Goal: Check status: Check status

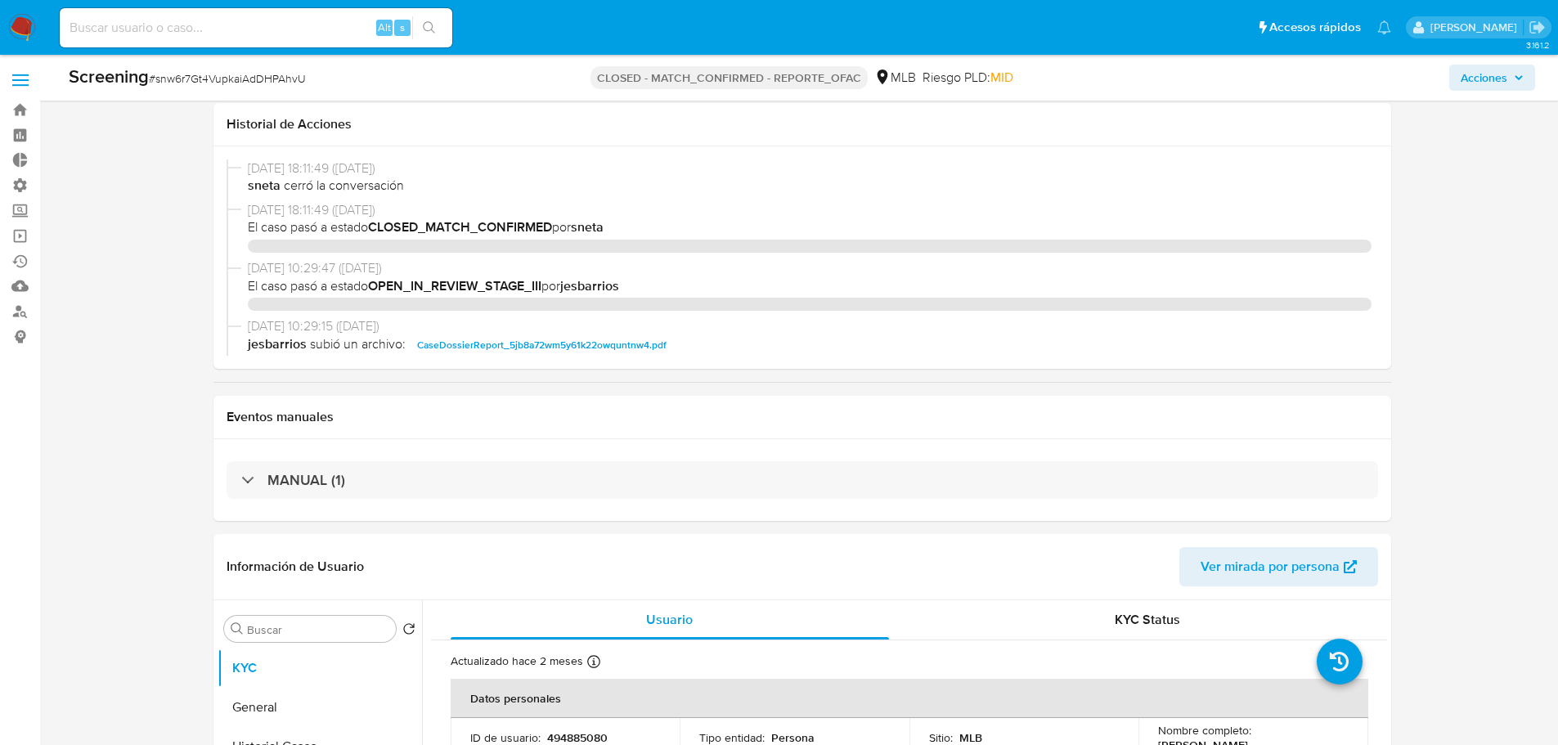
select select "10"
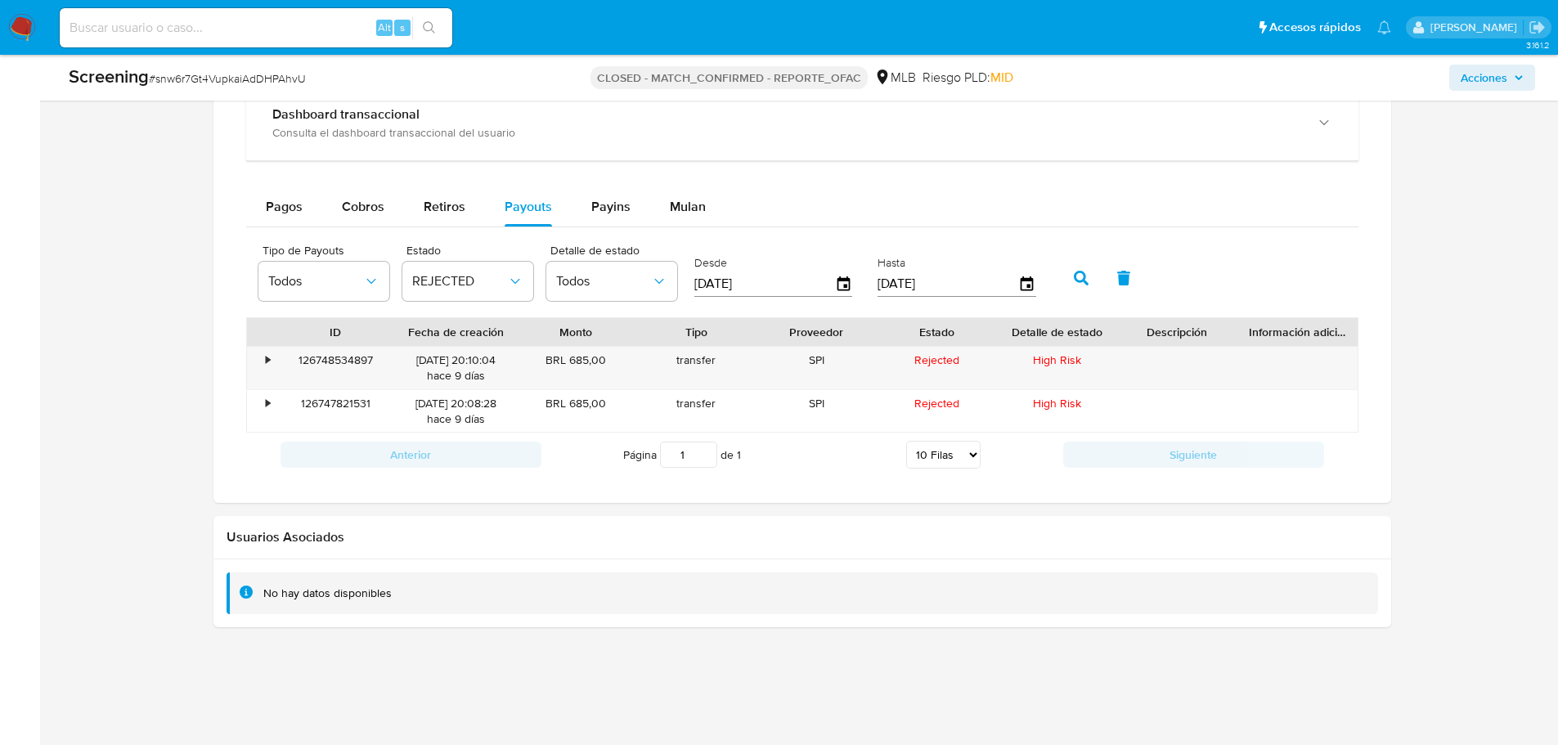
scroll to position [219, 0]
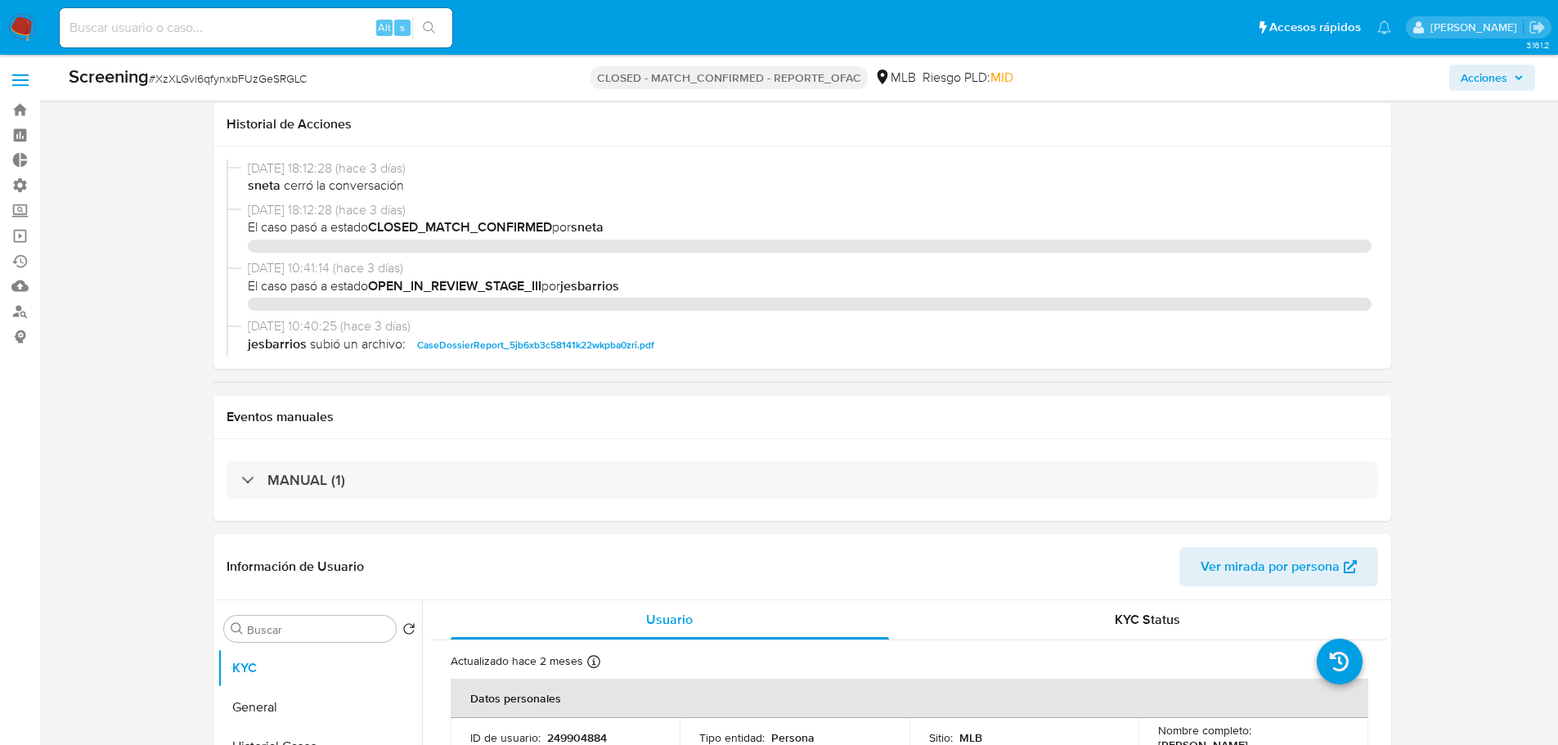
select select "10"
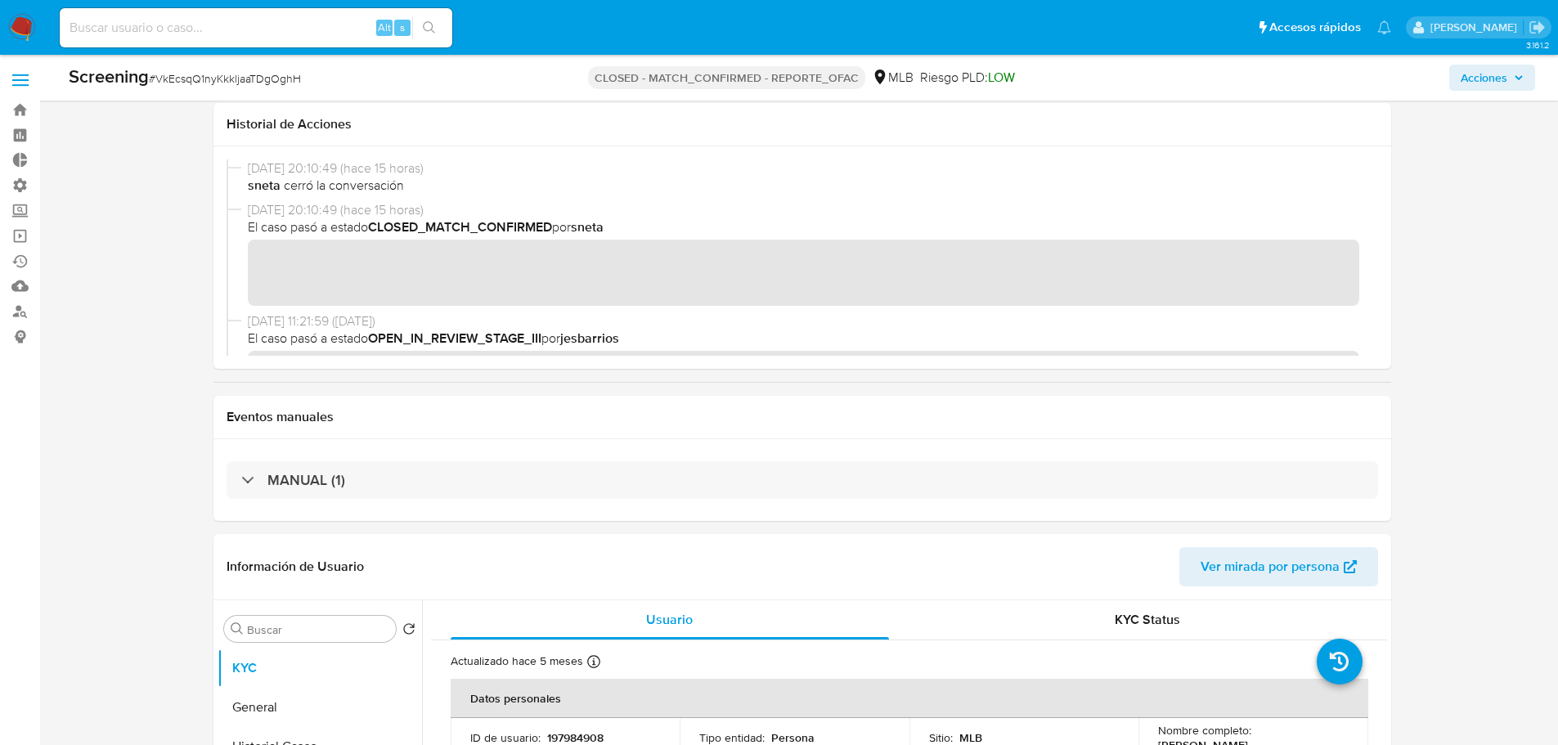
scroll to position [1647, 0]
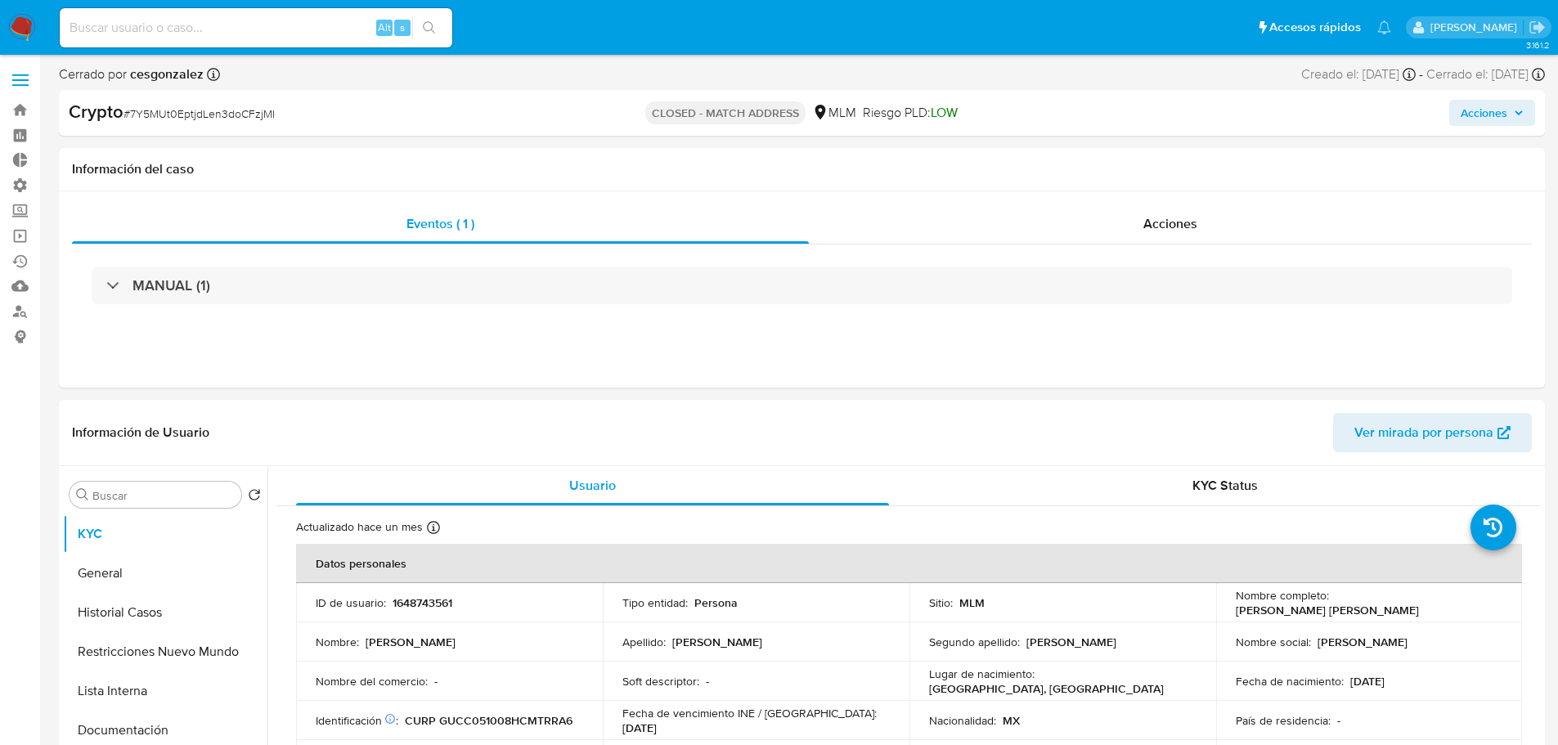
select select "10"
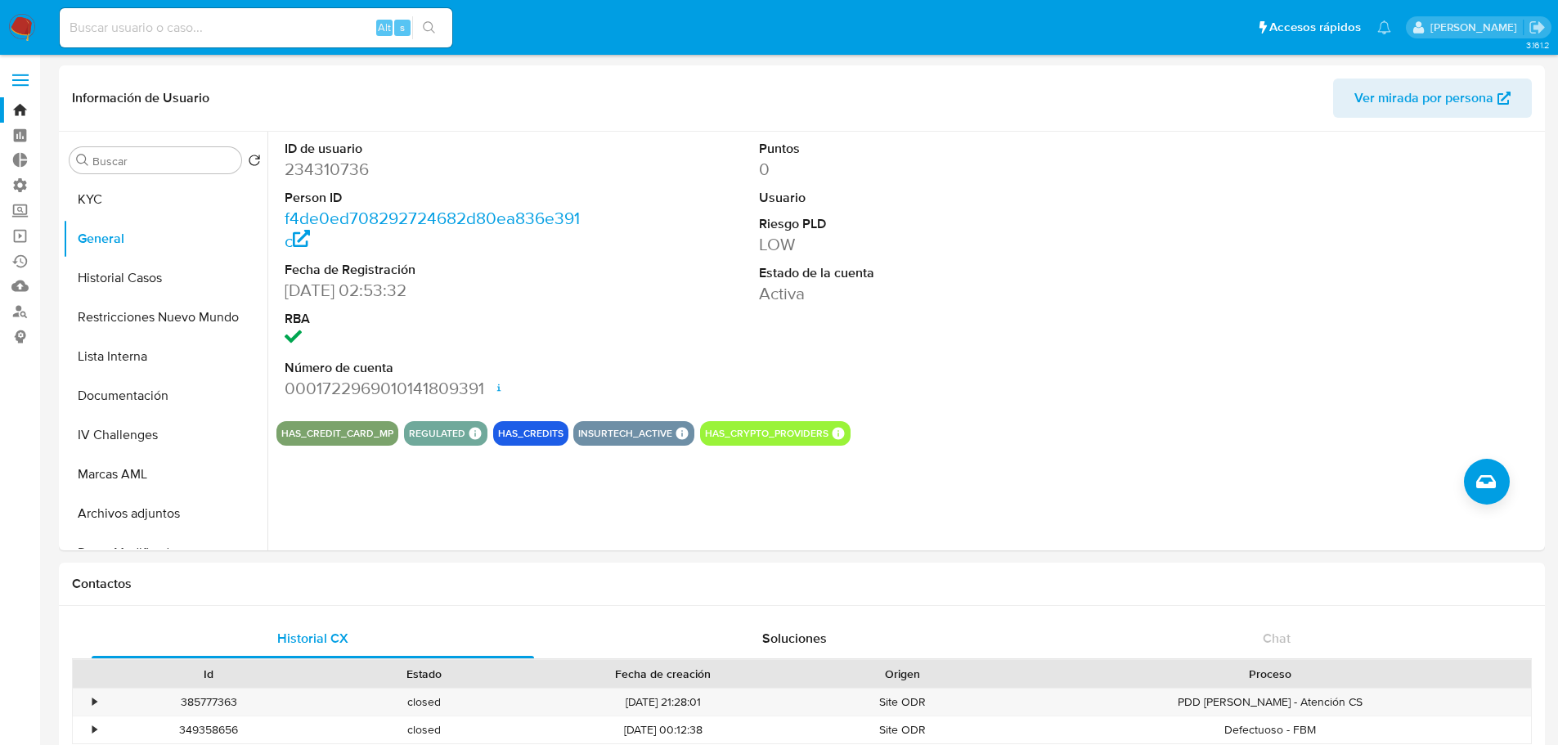
select select "10"
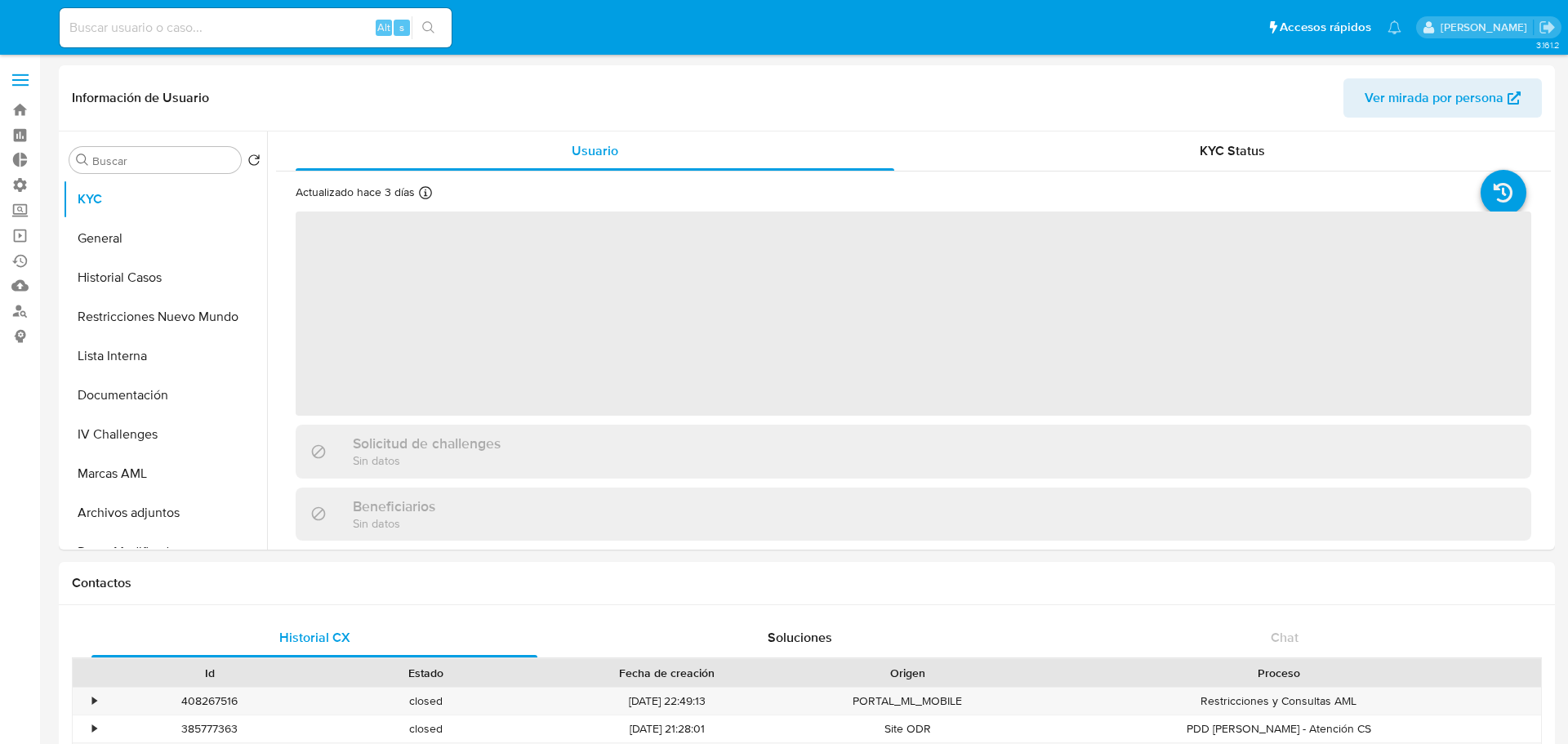
select select "10"
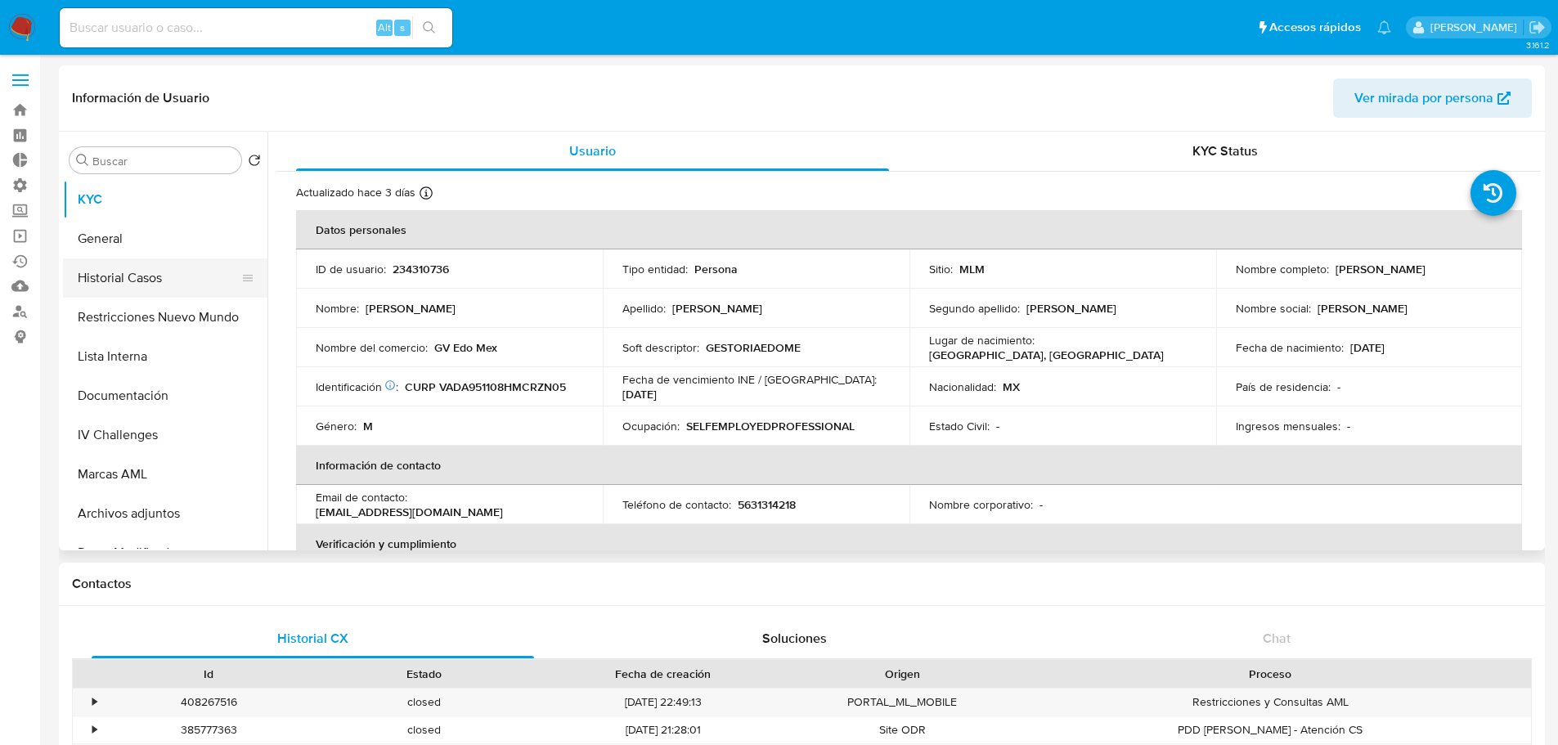
click at [130, 276] on button "Historial Casos" at bounding box center [158, 277] width 191 height 39
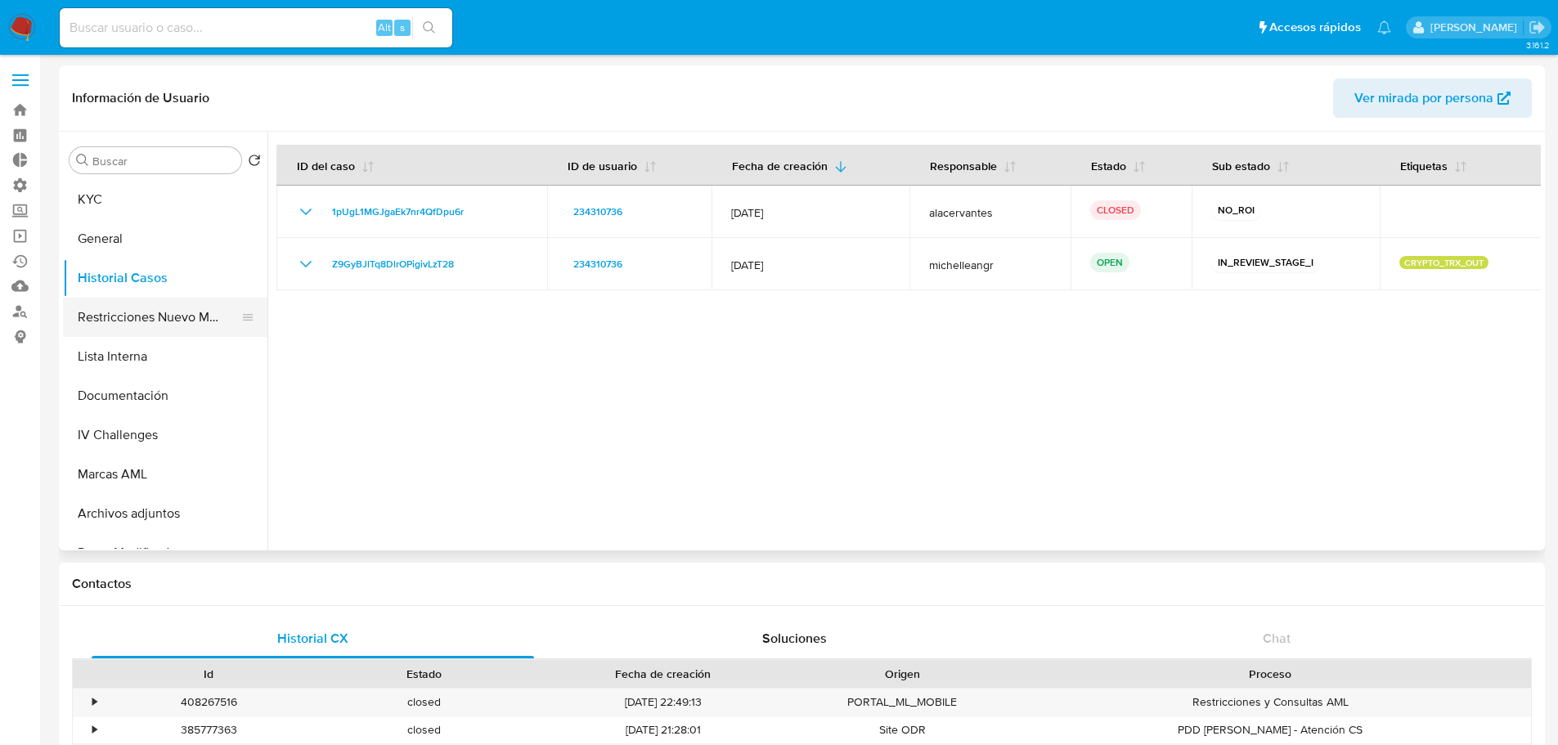
click at [146, 306] on button "Restricciones Nuevo Mundo" at bounding box center [158, 317] width 191 height 39
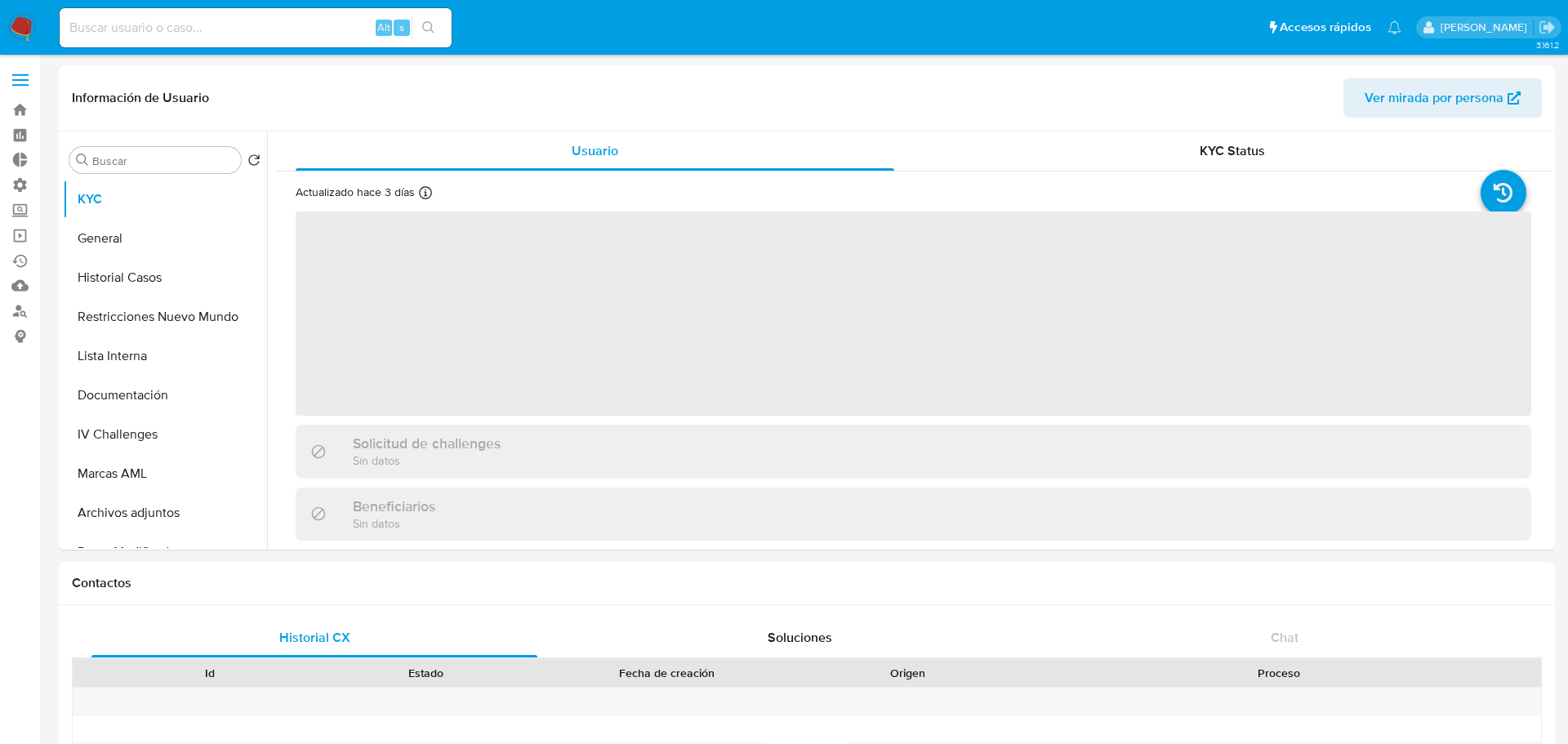
select select "10"
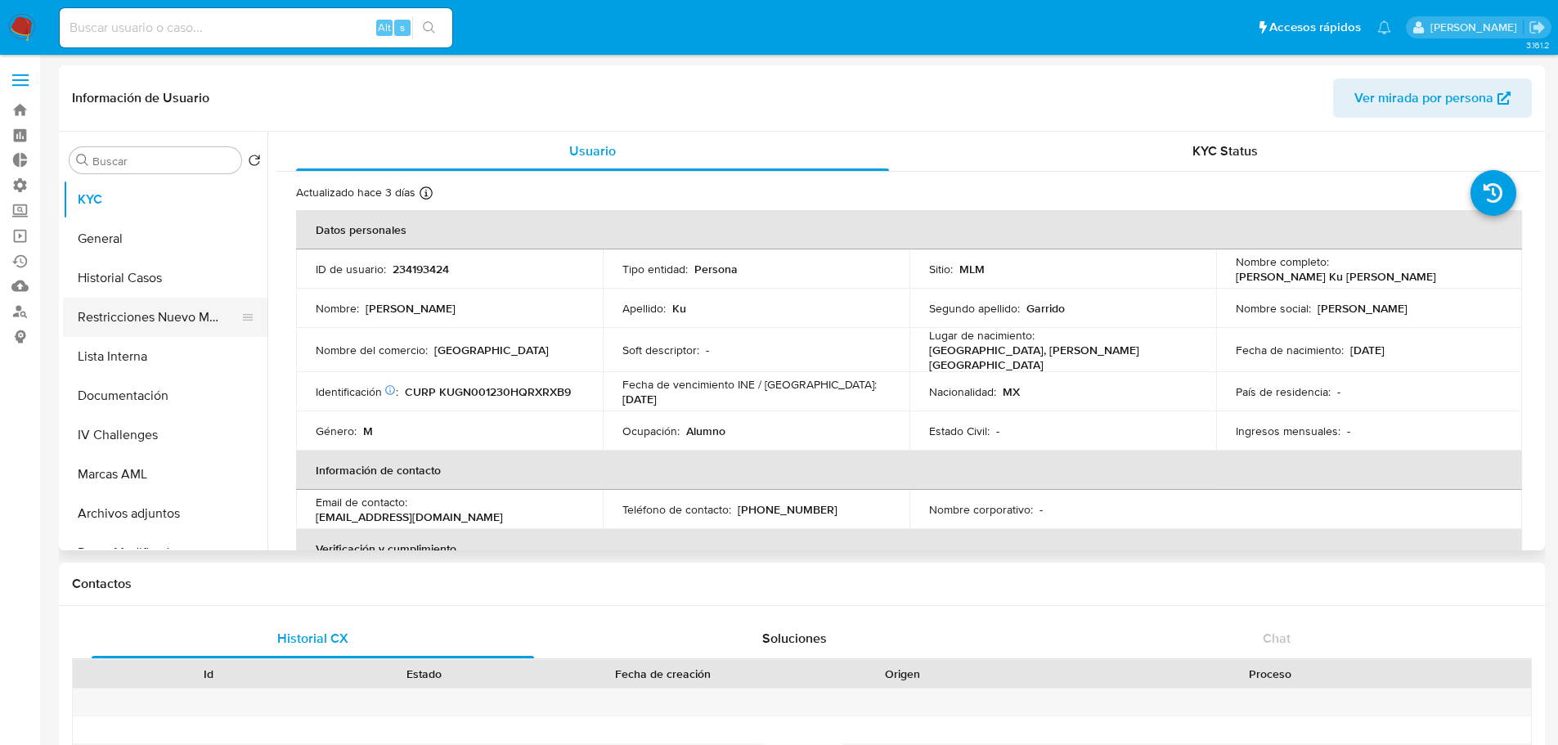
click at [147, 329] on button "Restricciones Nuevo Mundo" at bounding box center [158, 317] width 191 height 39
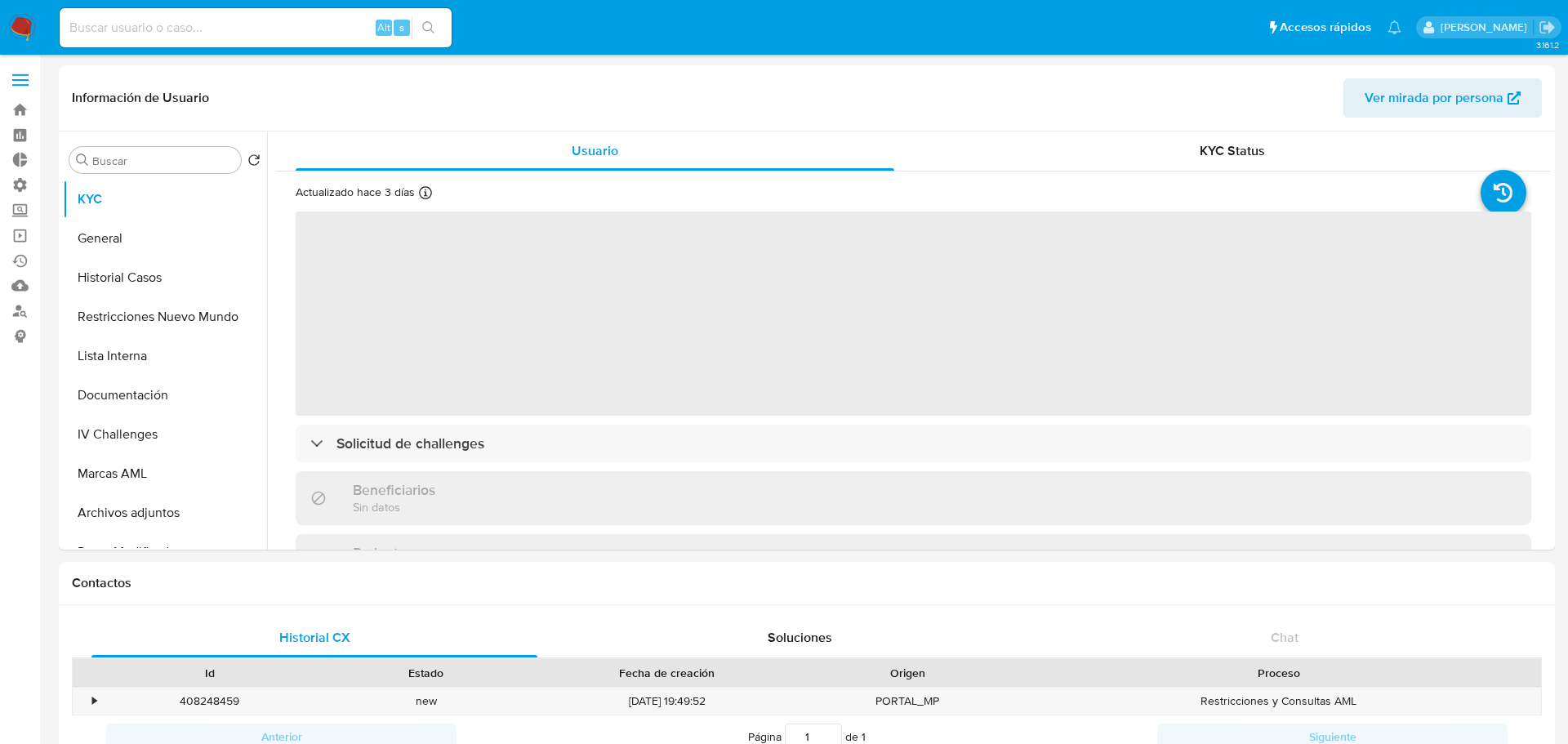
select select "10"
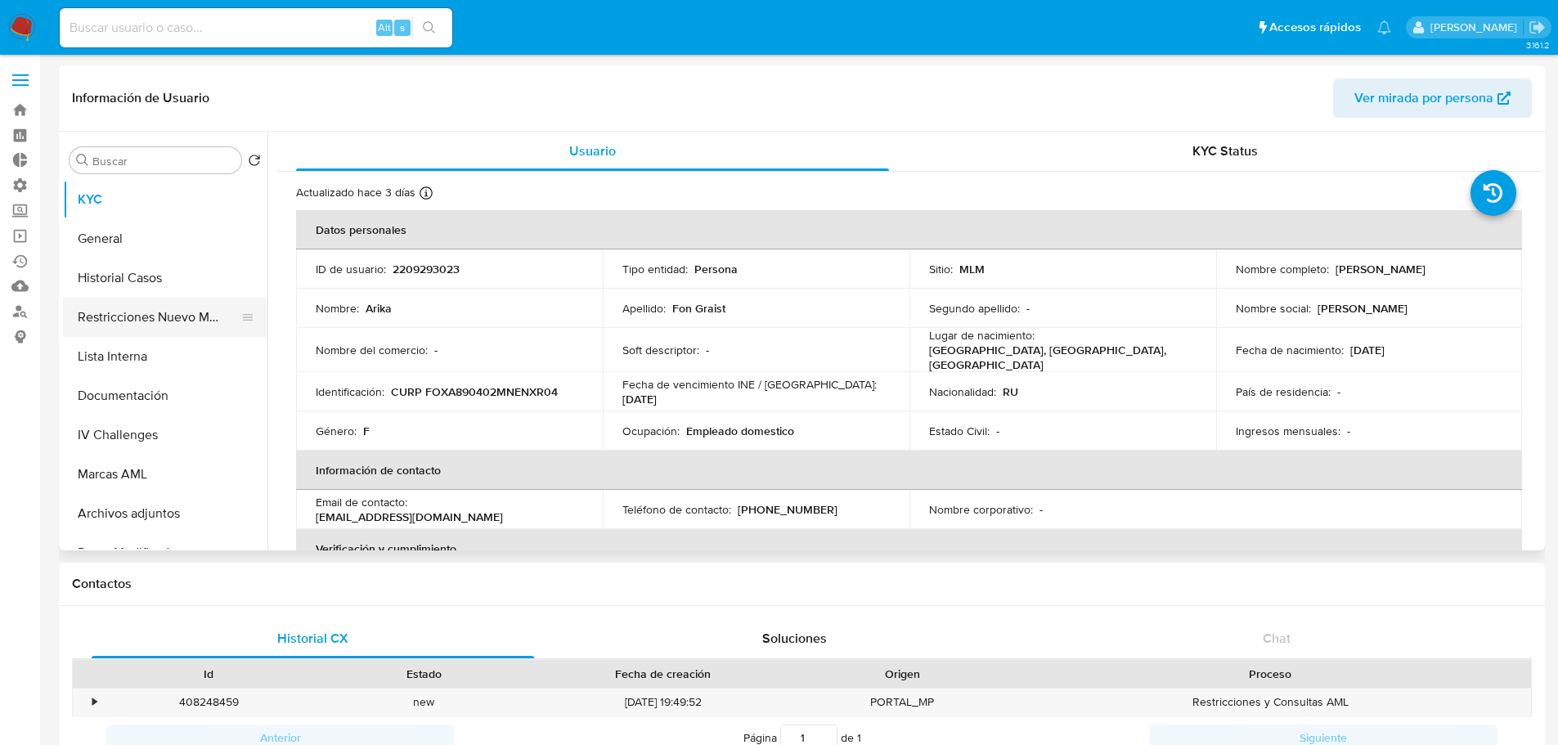
click at [181, 324] on button "Restricciones Nuevo Mundo" at bounding box center [158, 317] width 191 height 39
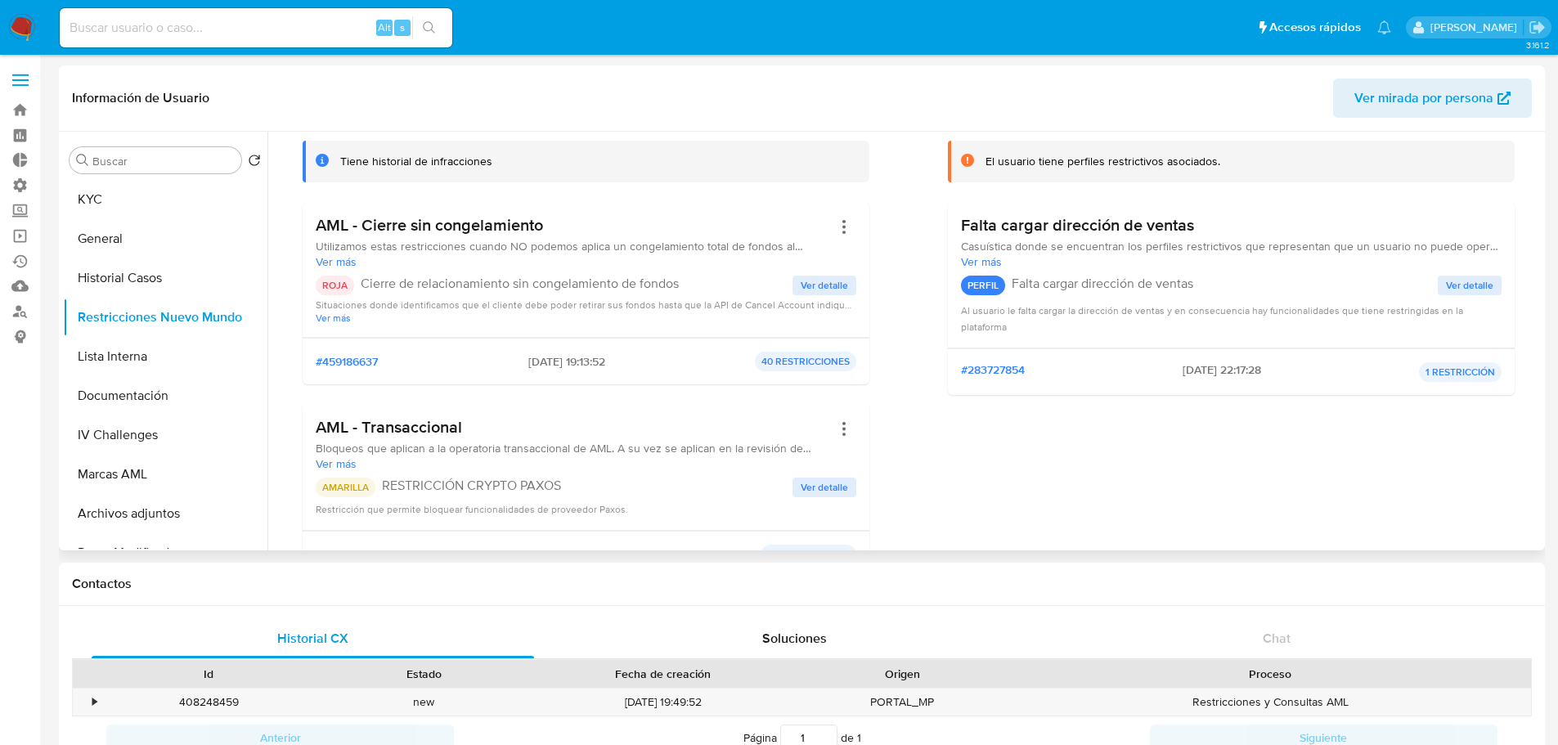
scroll to position [245, 0]
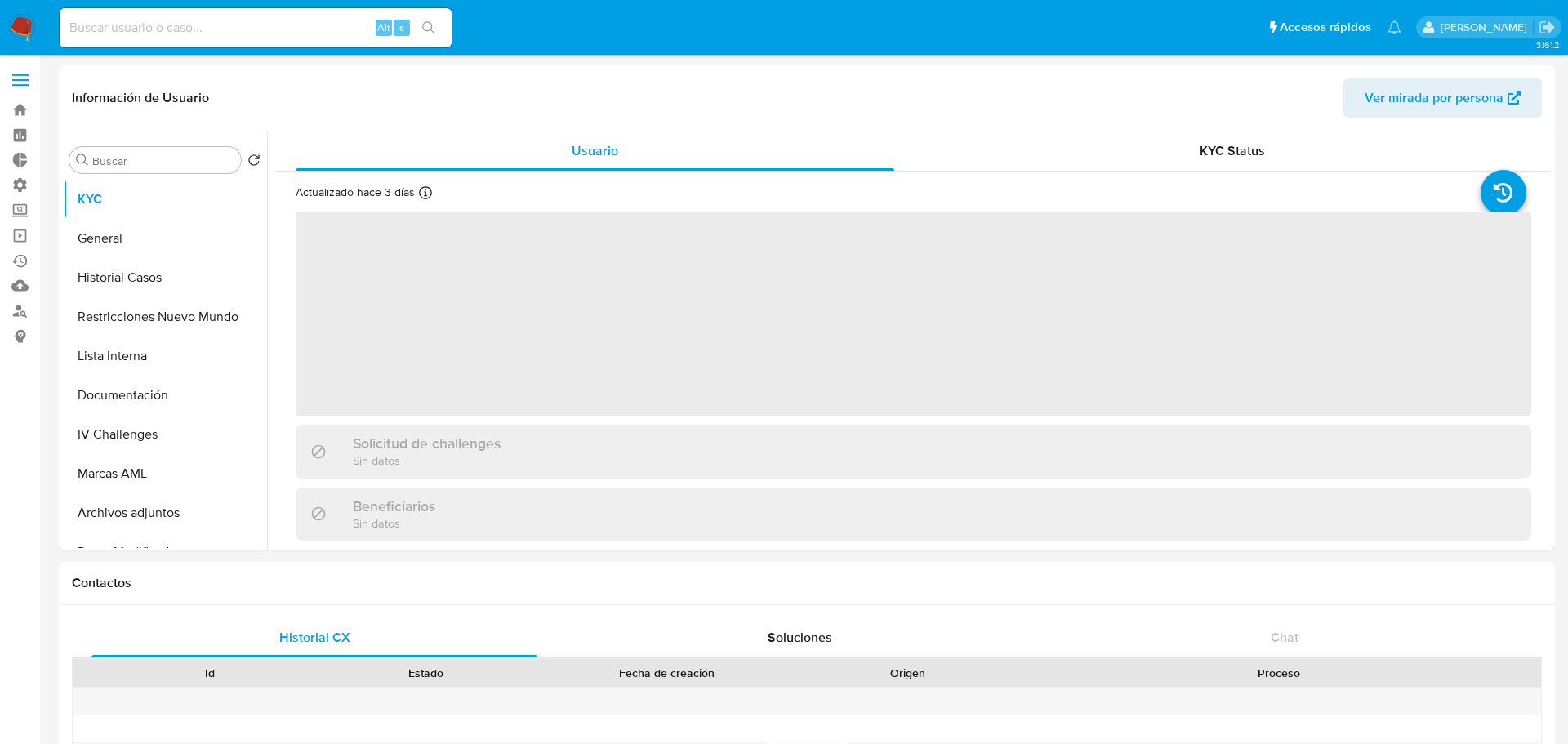
select select "10"
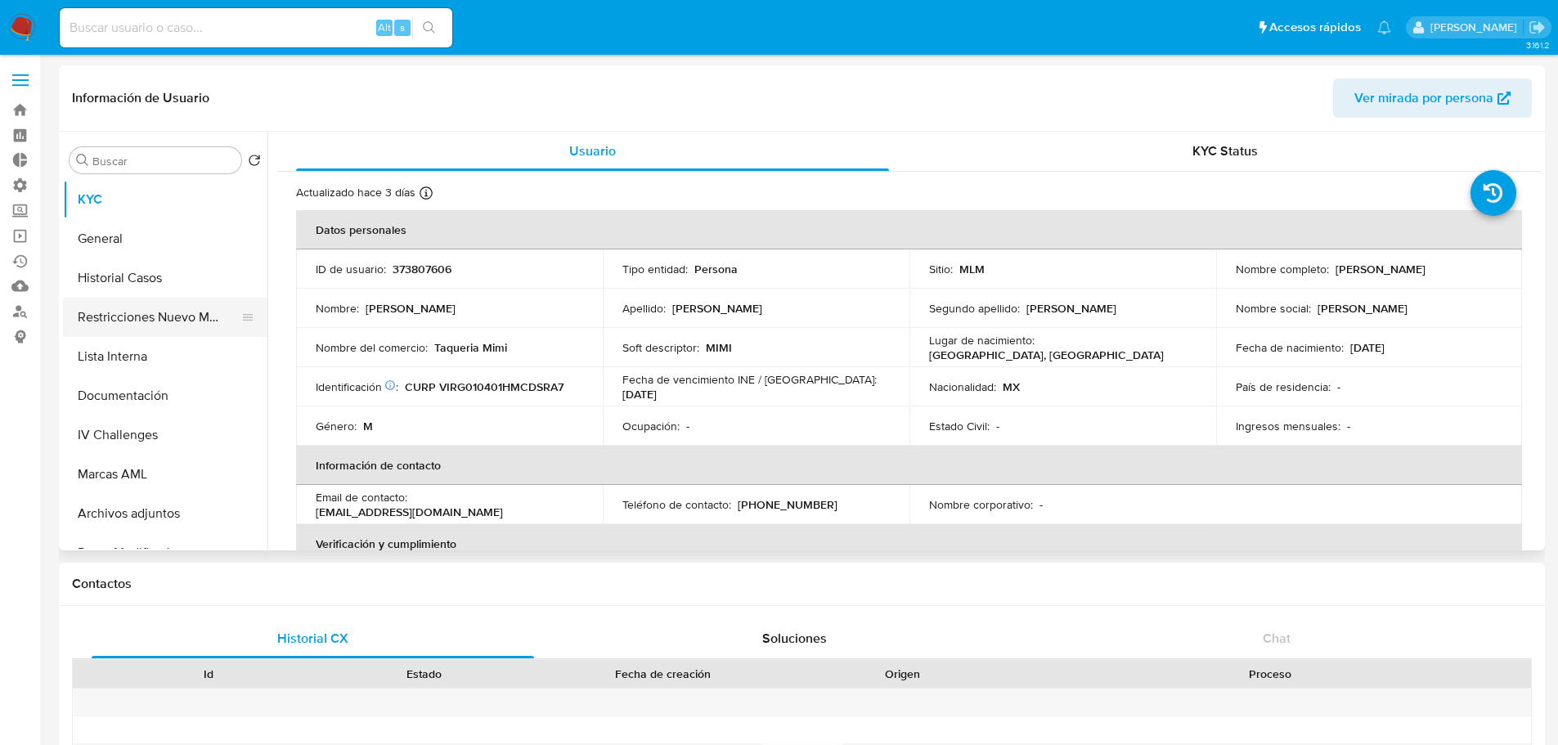
click at [196, 308] on button "Restricciones Nuevo Mundo" at bounding box center [158, 317] width 191 height 39
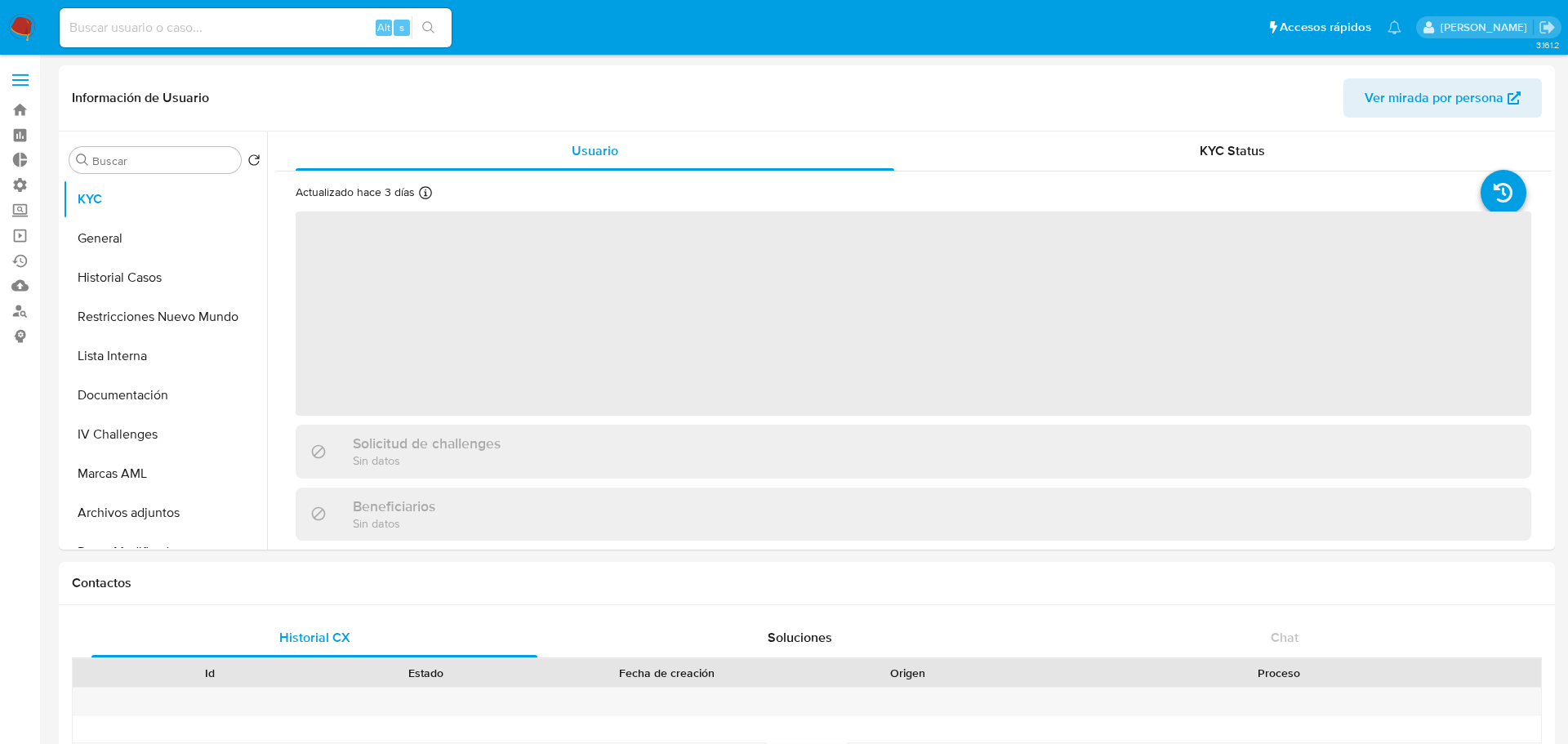
select select "10"
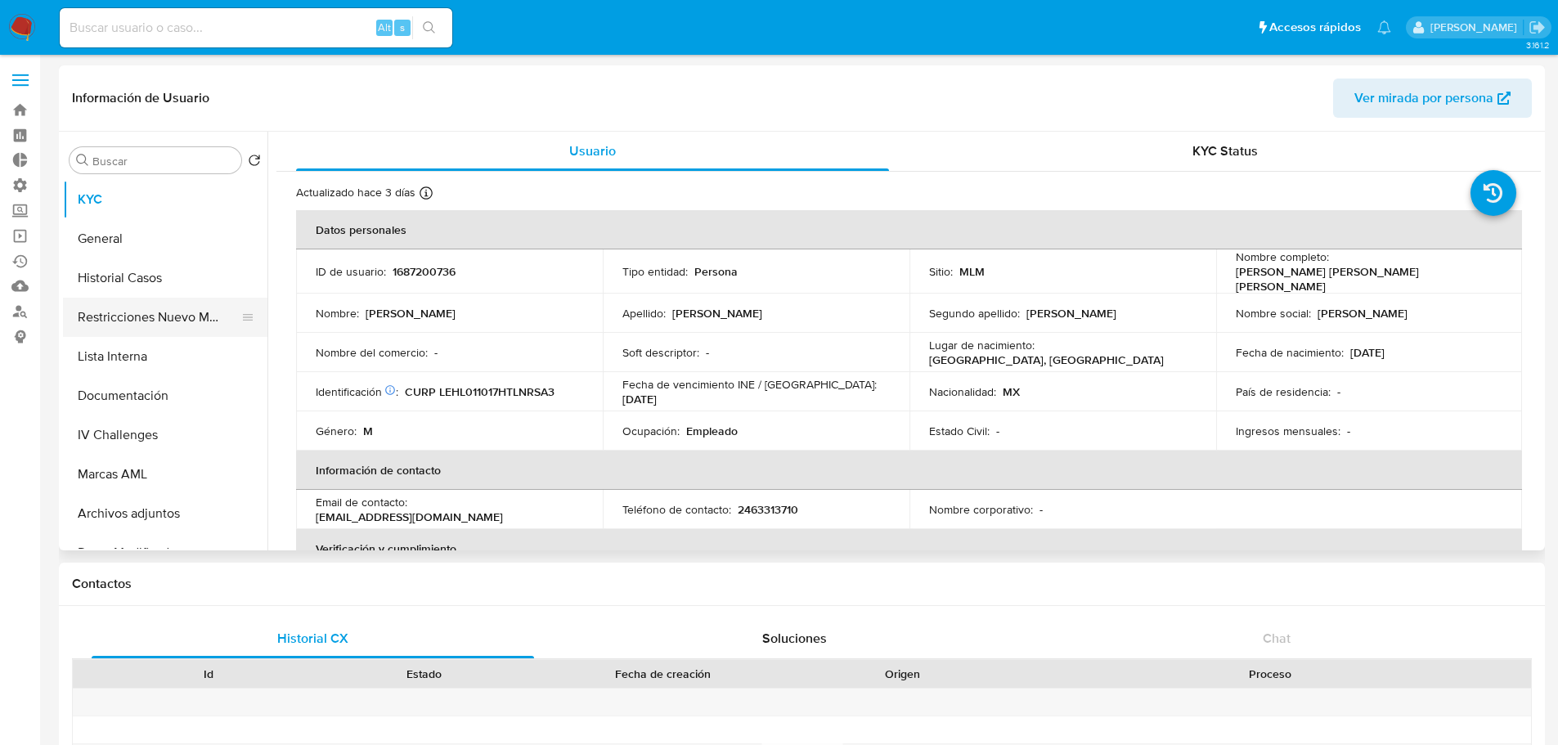
click at [181, 310] on button "Restricciones Nuevo Mundo" at bounding box center [158, 317] width 191 height 39
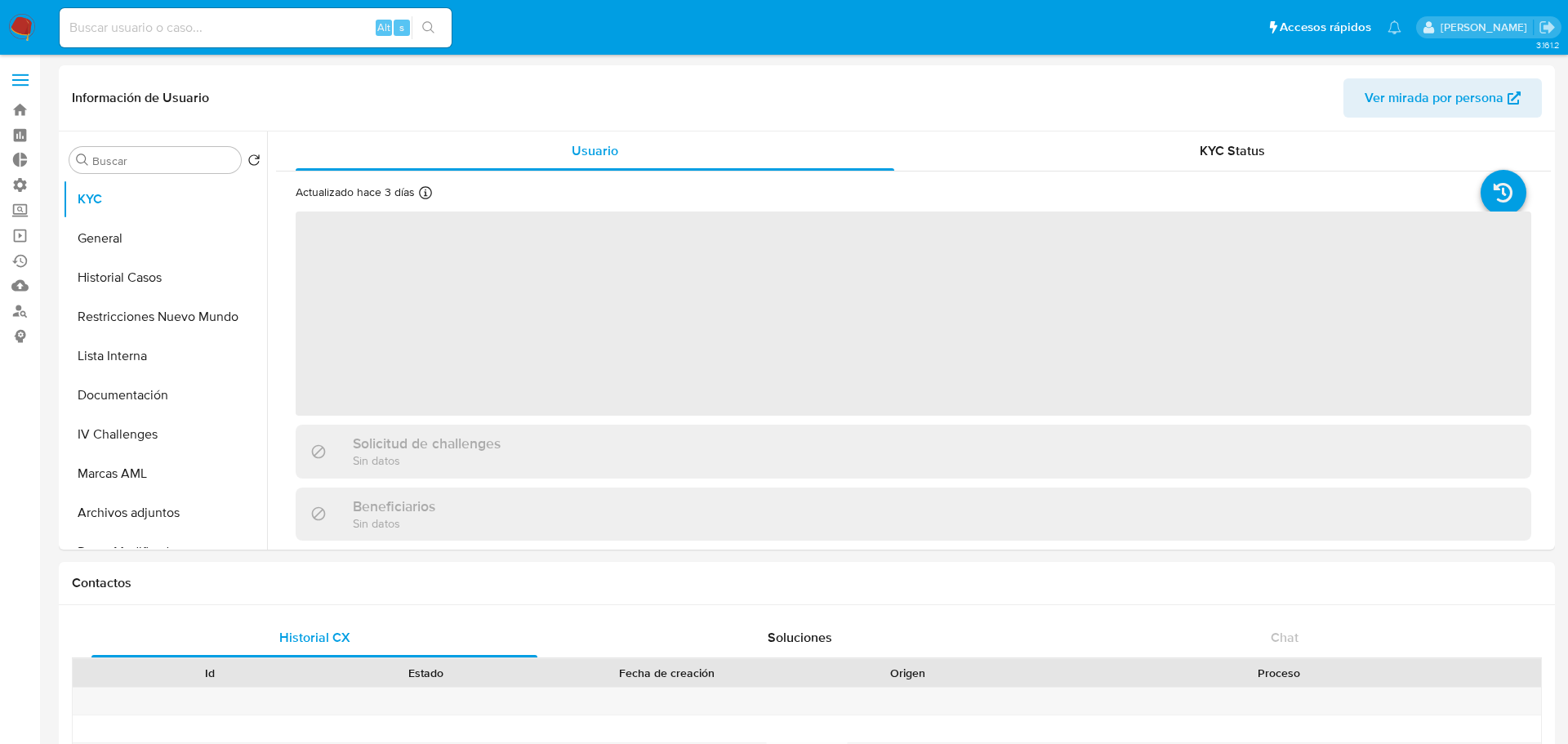
select select "10"
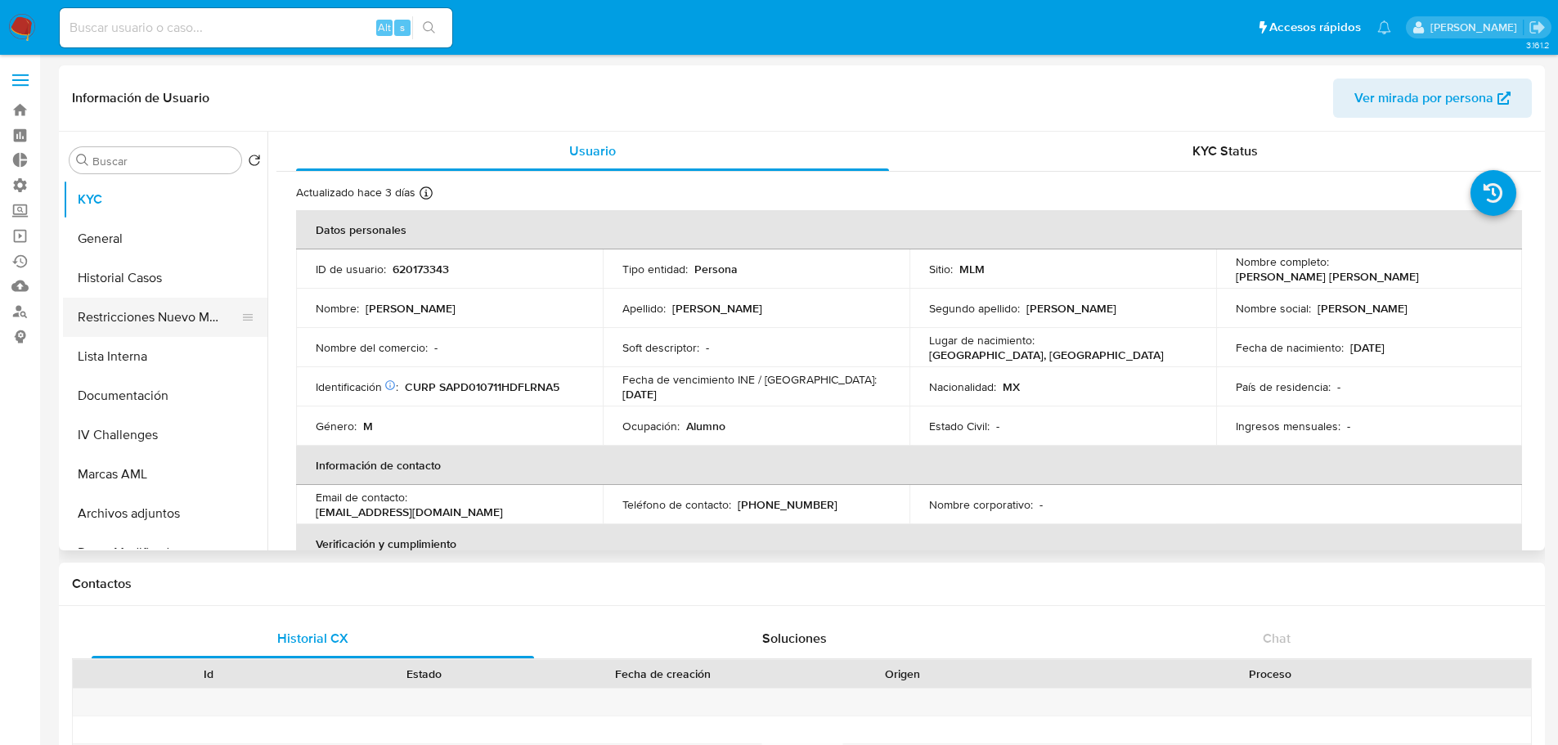
click at [132, 310] on button "Restricciones Nuevo Mundo" at bounding box center [158, 317] width 191 height 39
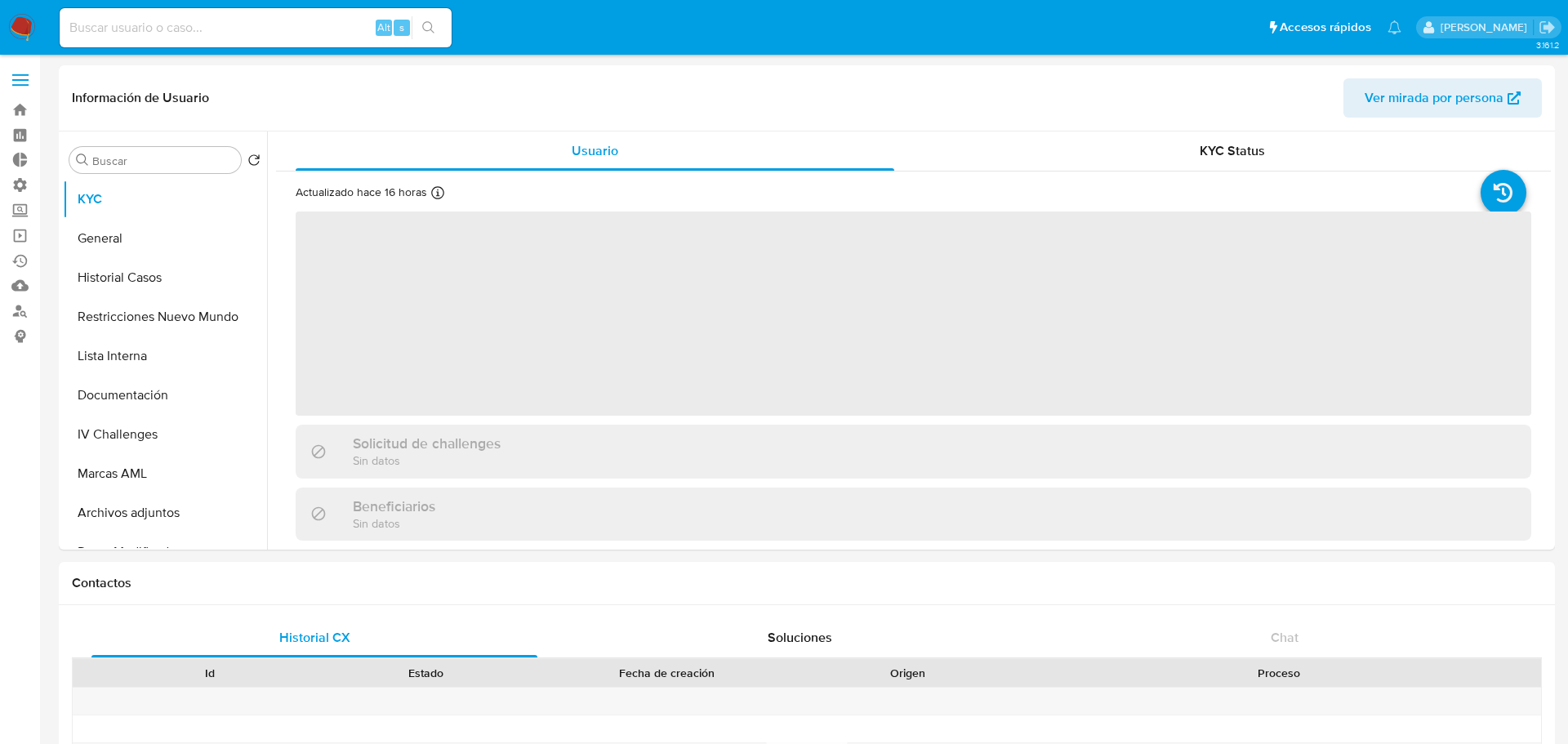
select select "10"
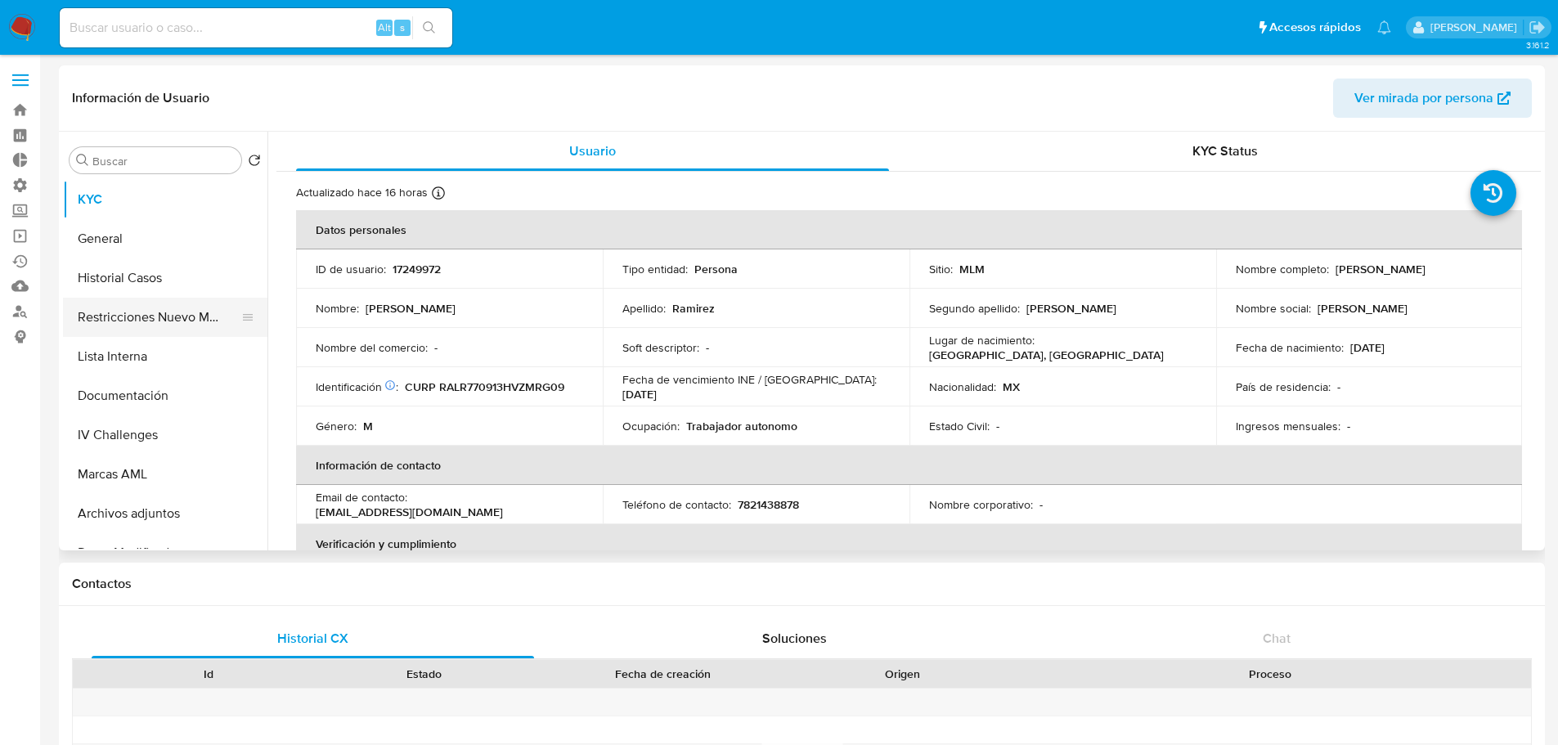
click at [213, 312] on button "Restricciones Nuevo Mundo" at bounding box center [158, 317] width 191 height 39
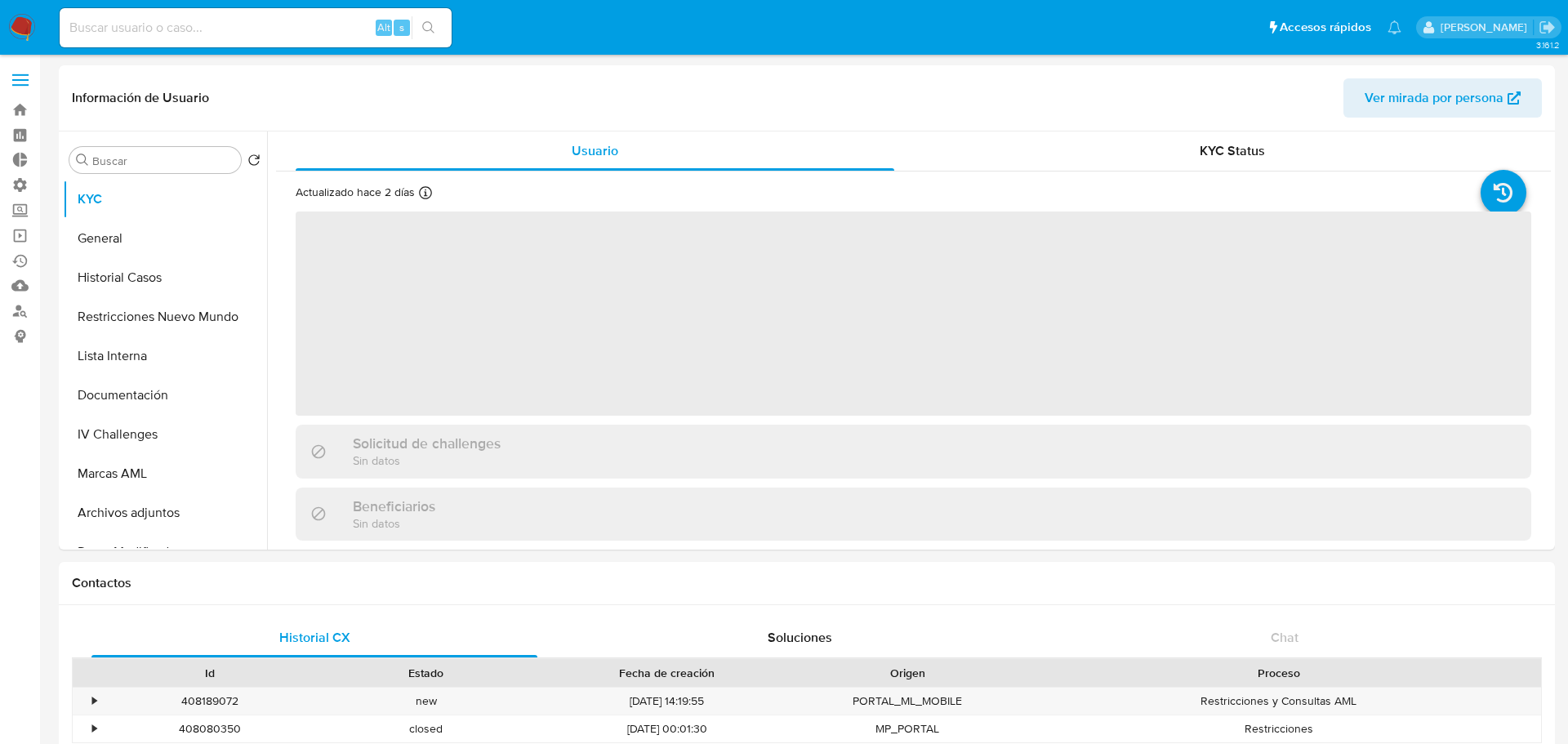
select select "10"
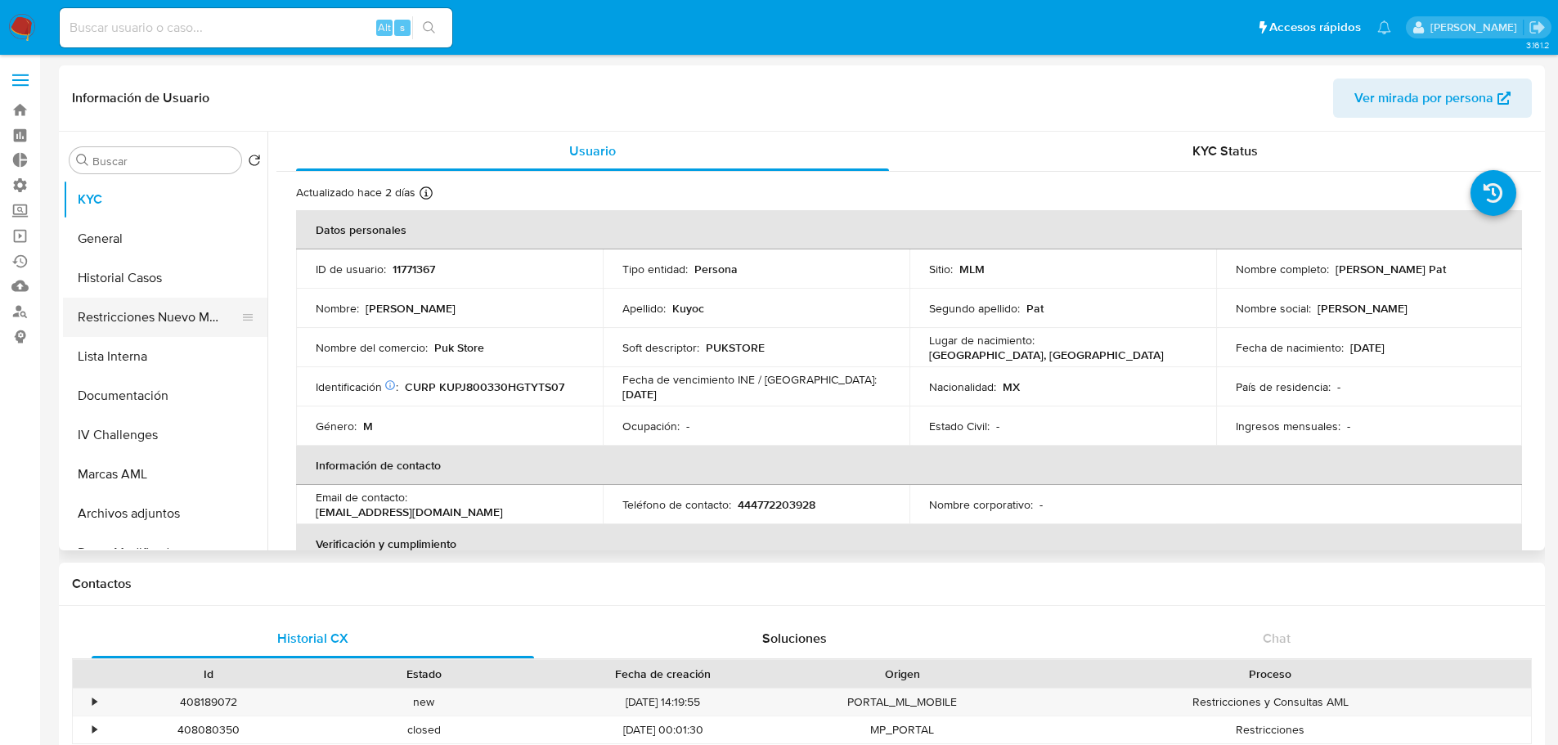
click at [182, 325] on button "Restricciones Nuevo Mundo" at bounding box center [158, 317] width 191 height 39
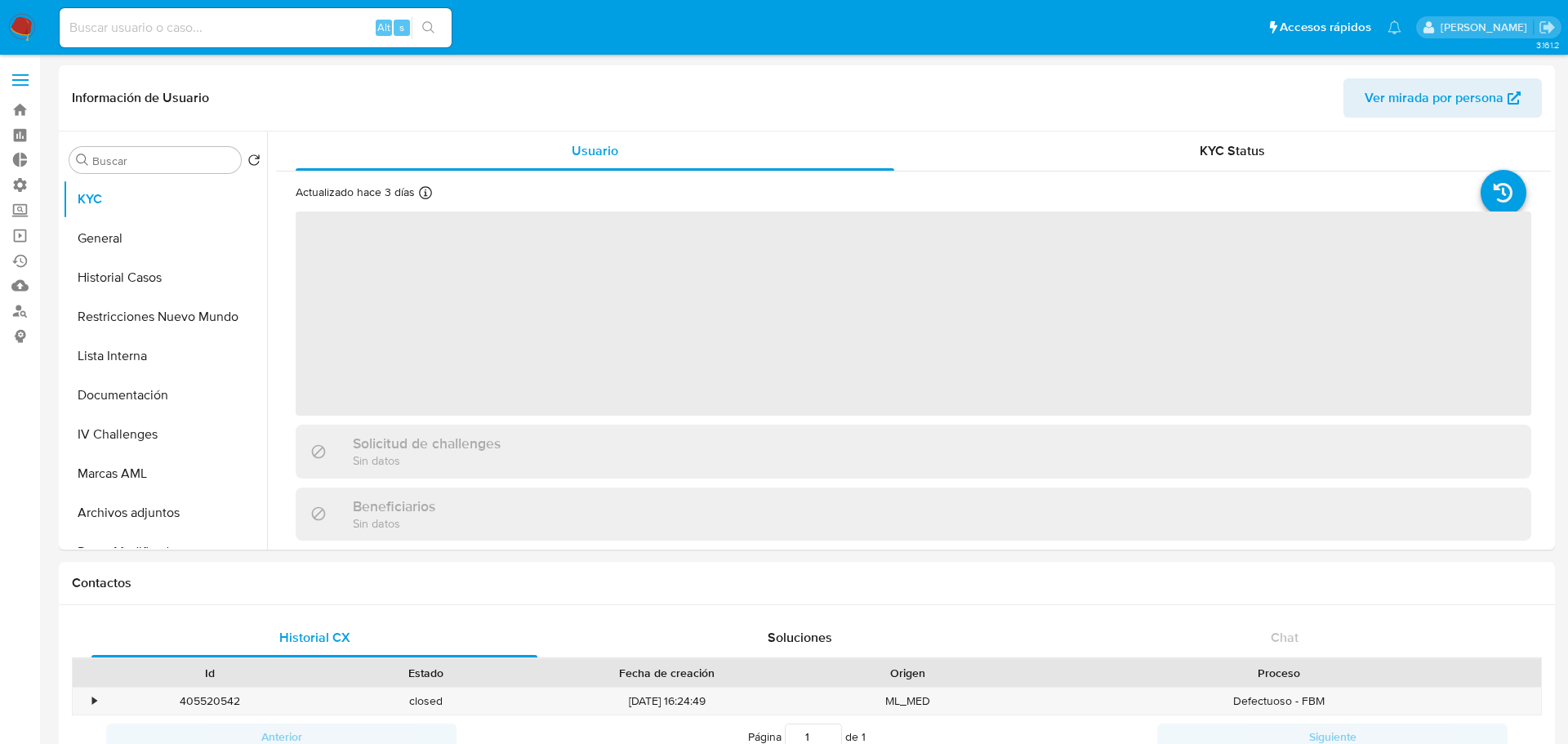
select select "10"
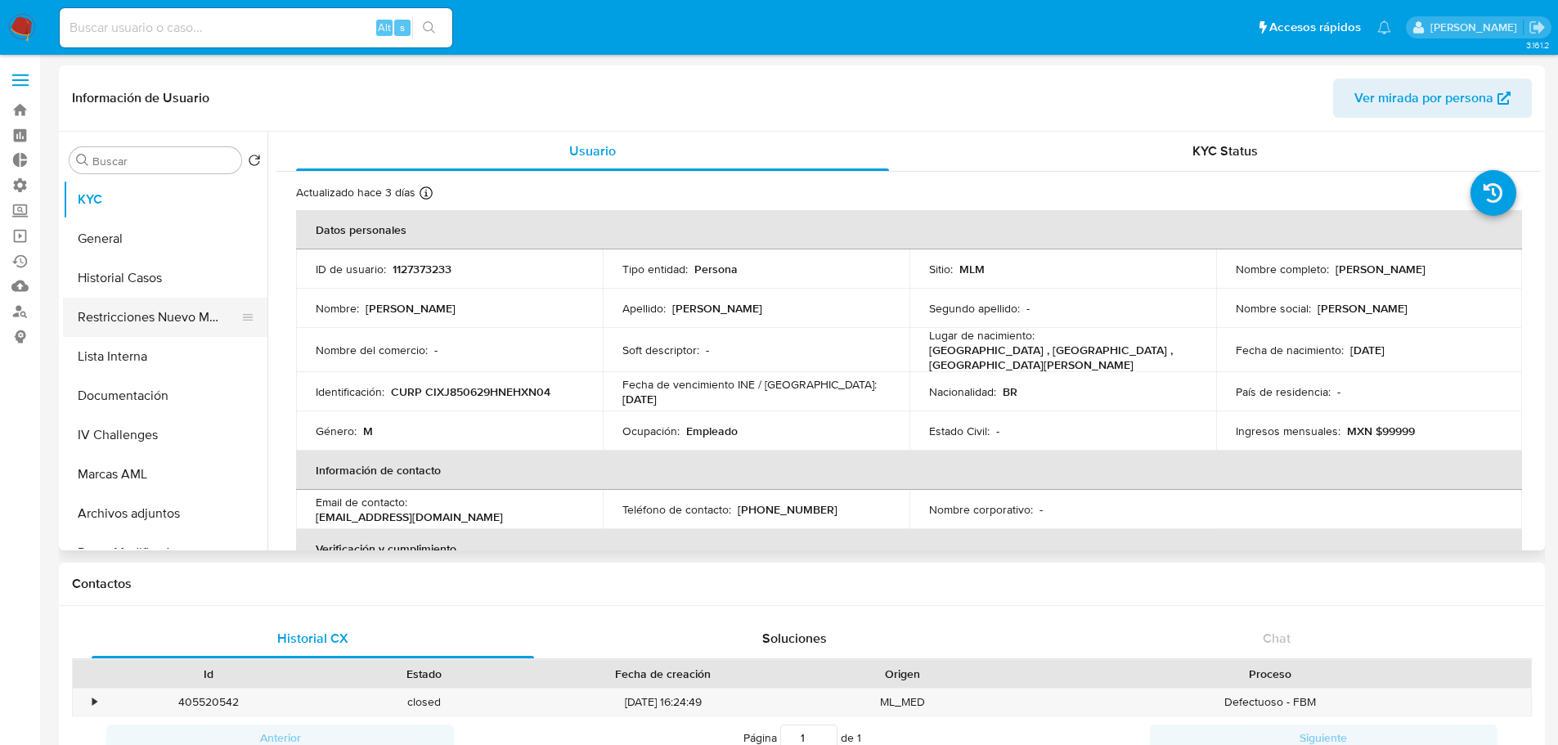
click at [190, 316] on button "Restricciones Nuevo Mundo" at bounding box center [158, 317] width 191 height 39
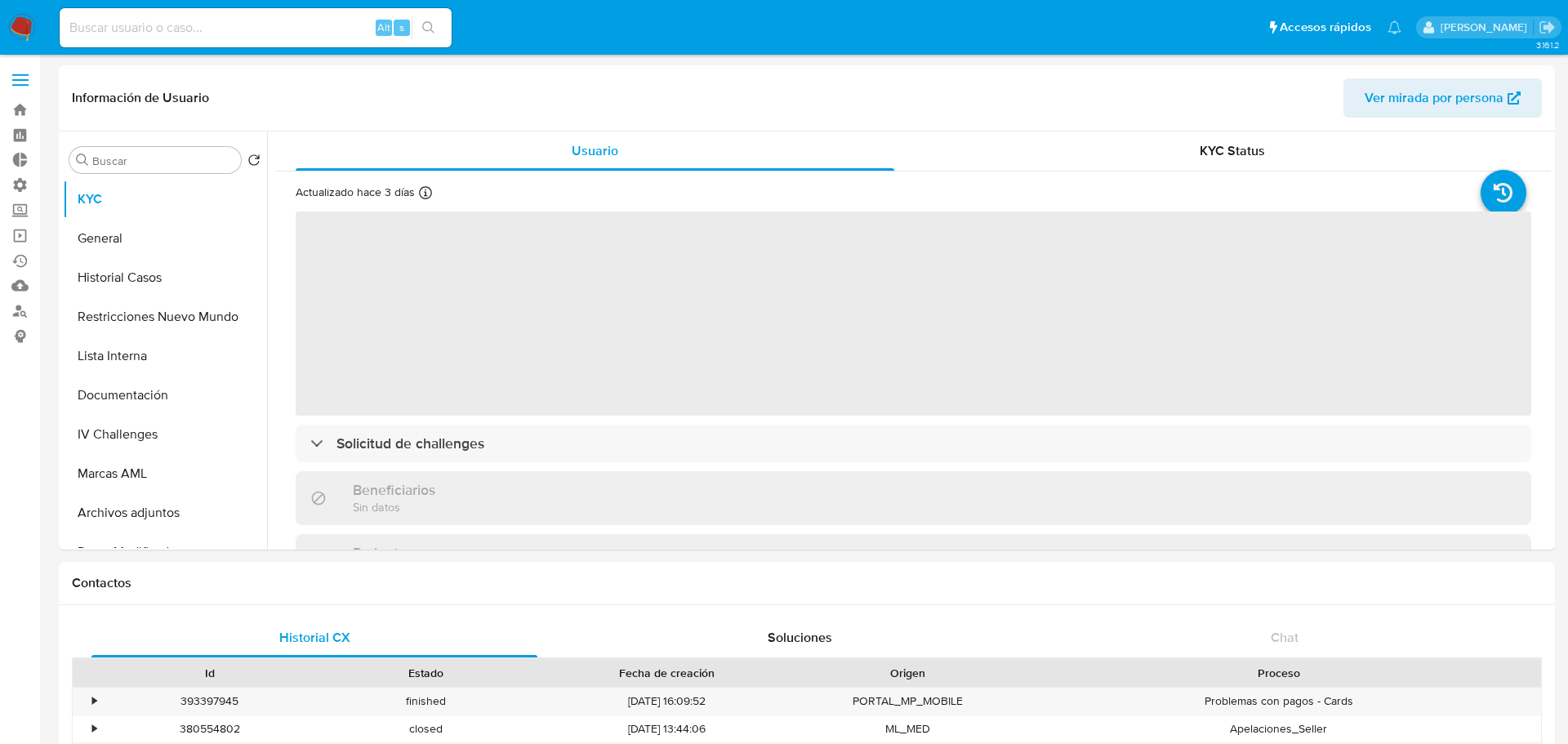
select select "10"
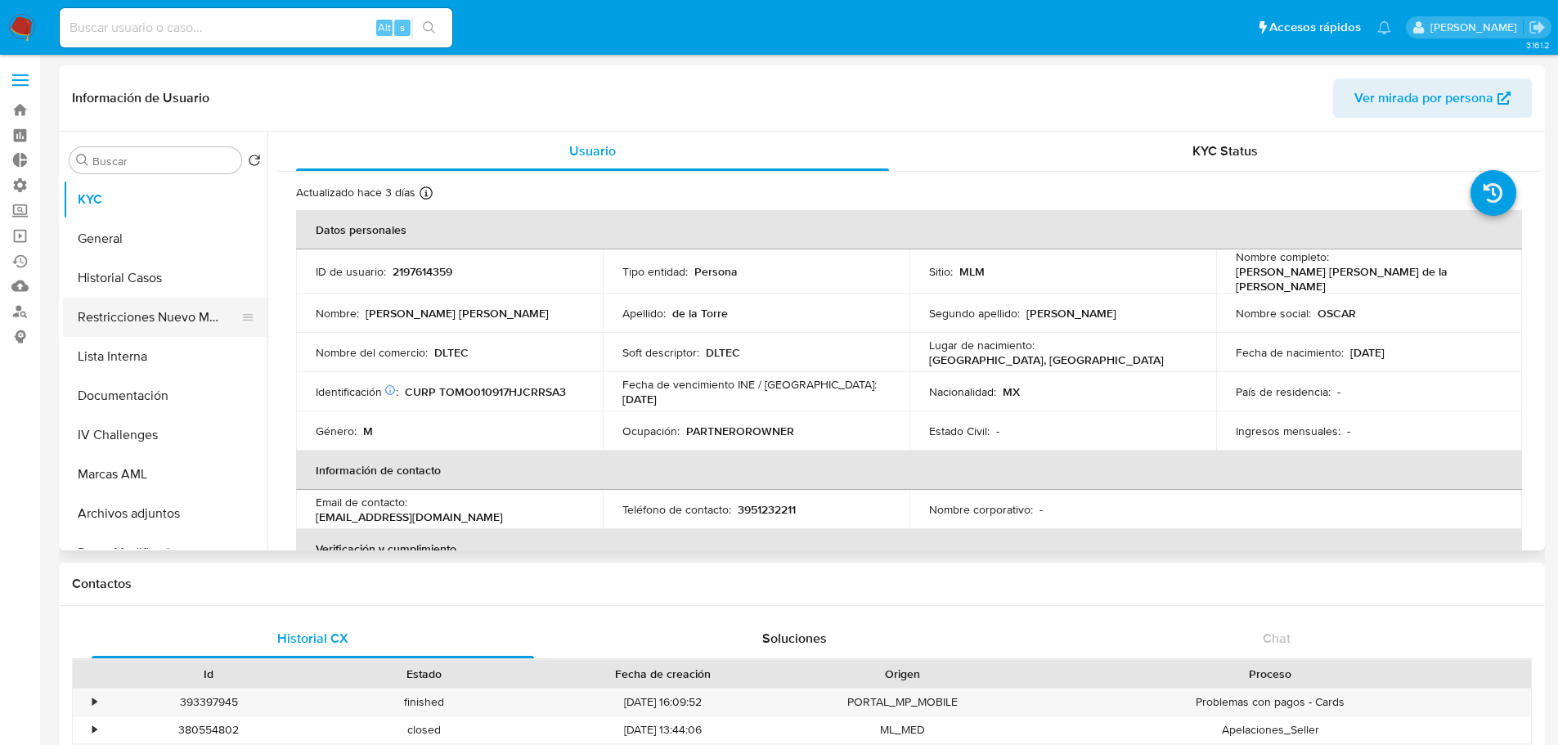
click at [169, 317] on button "Restricciones Nuevo Mundo" at bounding box center [158, 317] width 191 height 39
